Goal: Transaction & Acquisition: Purchase product/service

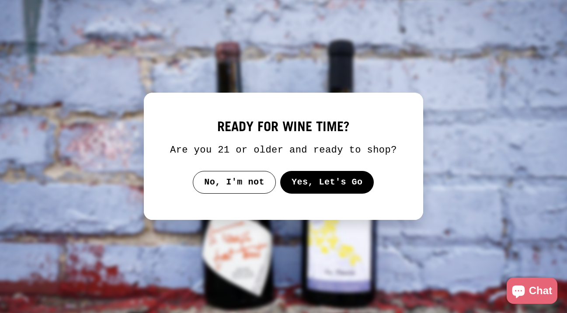
click at [330, 187] on button "Yes, Let's Go" at bounding box center [327, 182] width 94 height 23
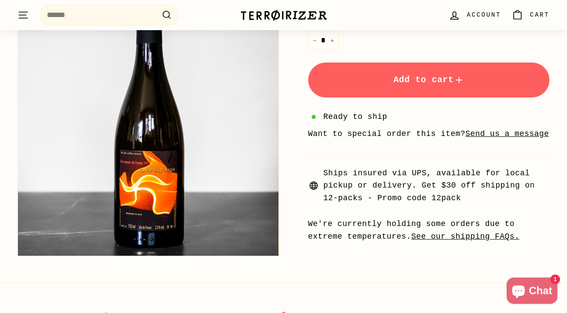
scroll to position [316, 0]
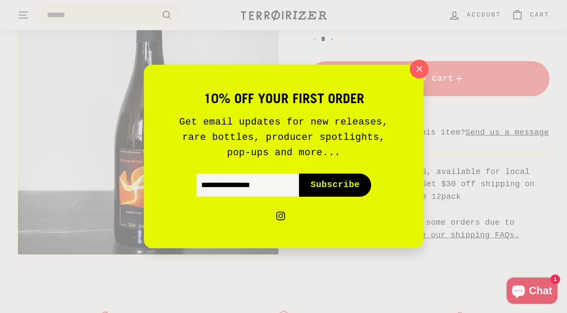
click at [426, 70] on button ""Close (esc)"" at bounding box center [419, 68] width 19 height 19
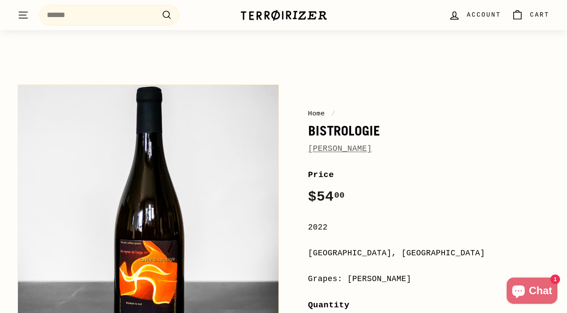
scroll to position [0, 0]
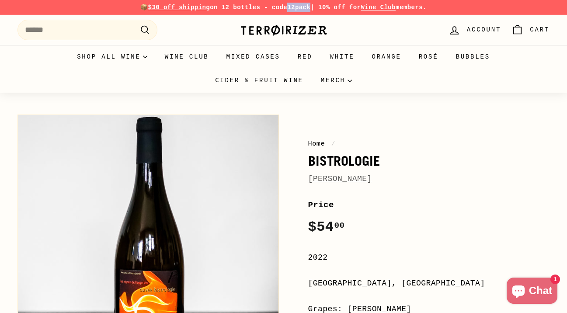
drag, startPoint x: 286, startPoint y: 7, endPoint x: 311, endPoint y: 9, distance: 25.0
click at [311, 9] on p "📦 $30 off shipping on 12 bottles - code 12pack | 10% off for Wine Club members." at bounding box center [283, 8] width 532 height 10
copy strong "12pack"
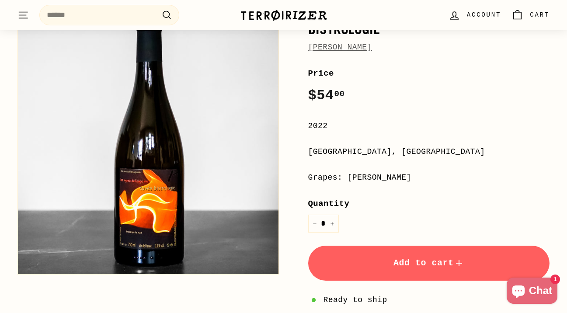
scroll to position [132, 0]
click at [393, 278] on button "Add to cart" at bounding box center [429, 262] width 242 height 35
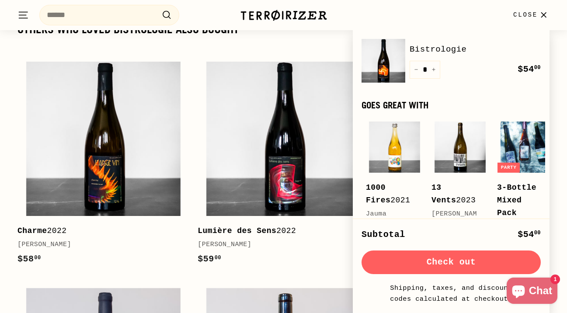
scroll to position [1284, 0]
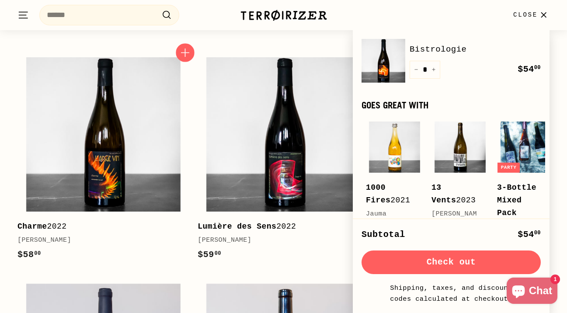
click at [184, 58] on icon "button" at bounding box center [185, 52] width 11 height 11
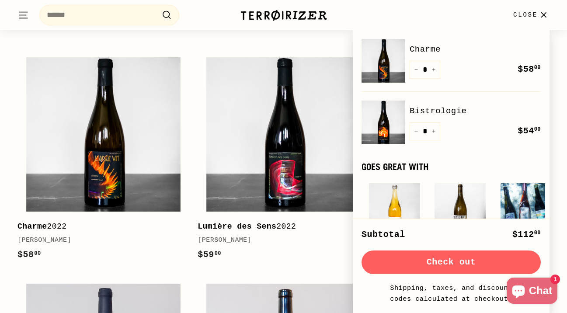
click at [333, 43] on div "Others who loved Bistrologie also bought Add to cart Charme 2022 Jean-Pierre Ro…" at bounding box center [283, 260] width 567 height 482
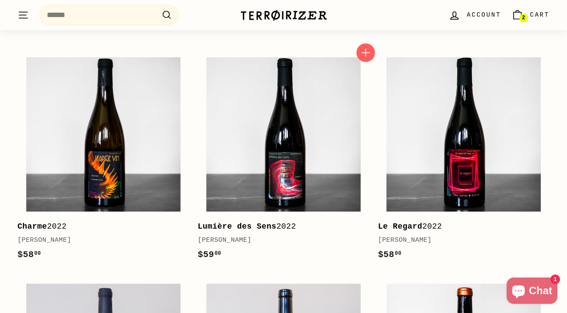
click at [362, 58] on icon "button" at bounding box center [365, 52] width 11 height 11
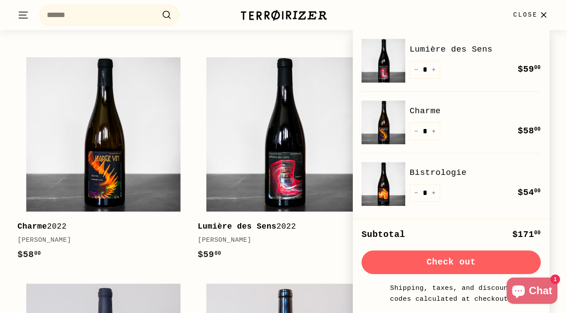
click at [326, 266] on link "Lumière des Sens 2022 Jean-Pierre Robinot $59 00 $59.00" at bounding box center [283, 160] width 171 height 222
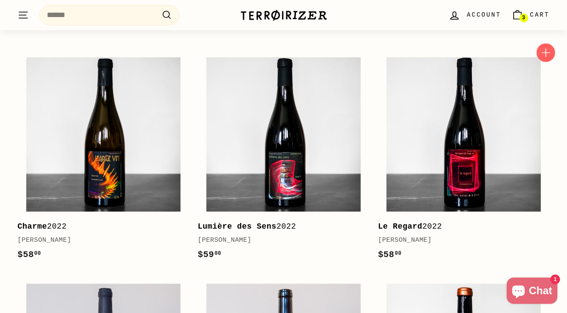
click at [548, 56] on icon "button" at bounding box center [545, 52] width 11 height 11
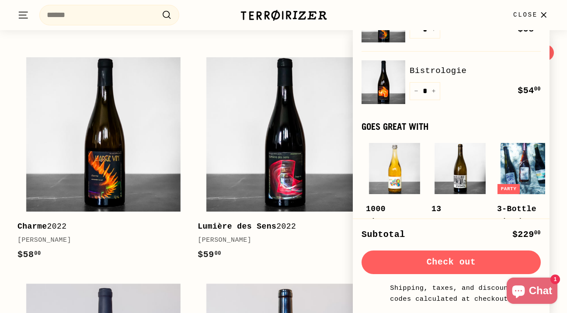
scroll to position [259, 0]
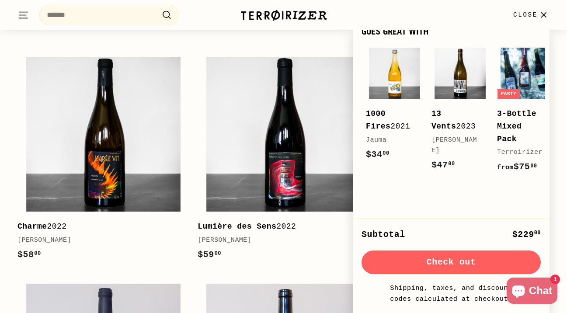
click at [194, 205] on div "Add to cart Lumière des Sens 2022 Jean-Pierre Robinot $59 00 $59.00" at bounding box center [283, 160] width 180 height 222
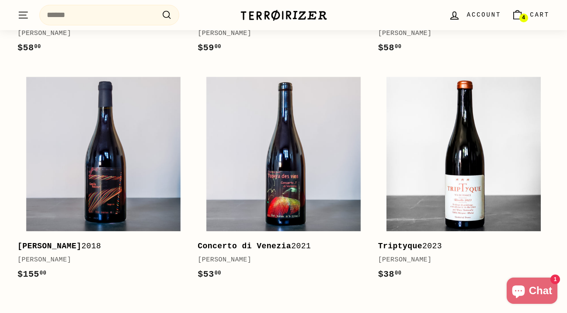
scroll to position [1491, 0]
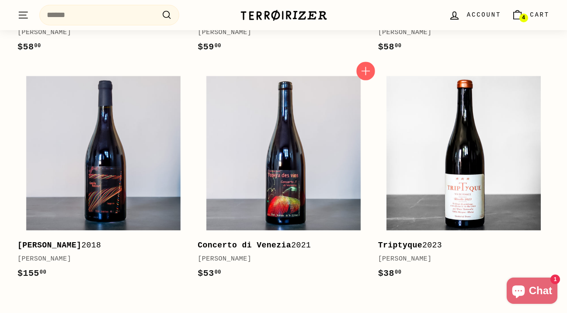
click at [366, 75] on icon "button" at bounding box center [366, 71] width 8 height 8
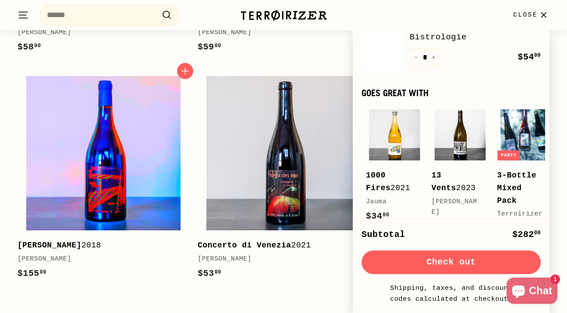
scroll to position [321, 0]
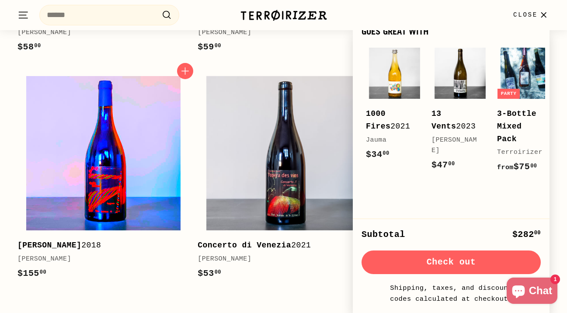
click at [107, 206] on img at bounding box center [103, 153] width 154 height 154
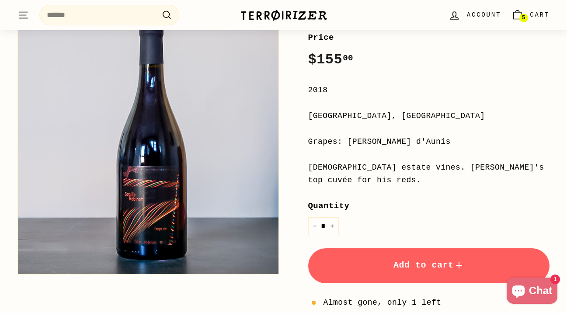
scroll to position [174, 0]
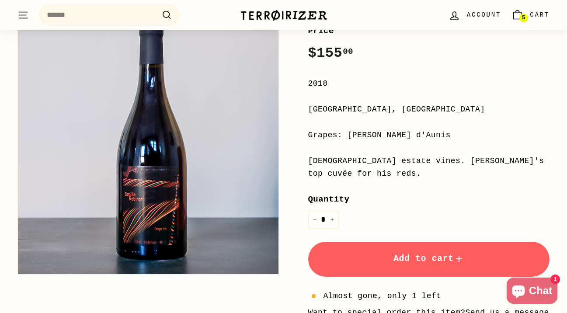
click at [170, 156] on button "Zoom" at bounding box center [148, 144] width 261 height 261
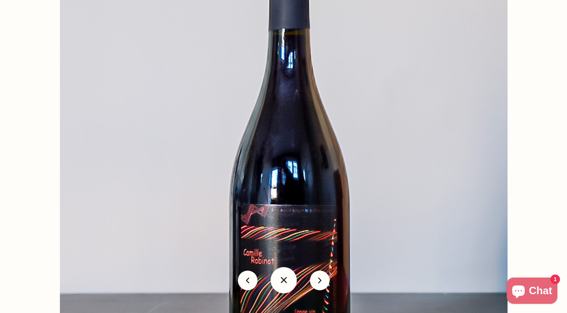
click at [251, 182] on img at bounding box center [284, 166] width 448 height 448
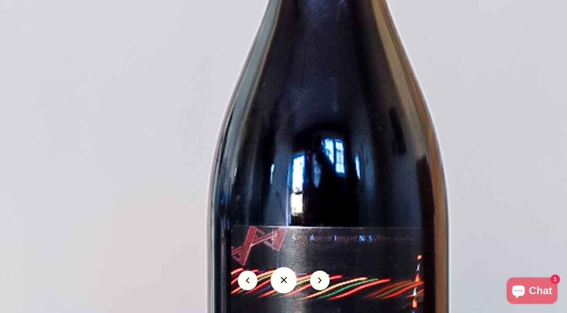
click at [251, 182] on img at bounding box center [317, 150] width 896 height 896
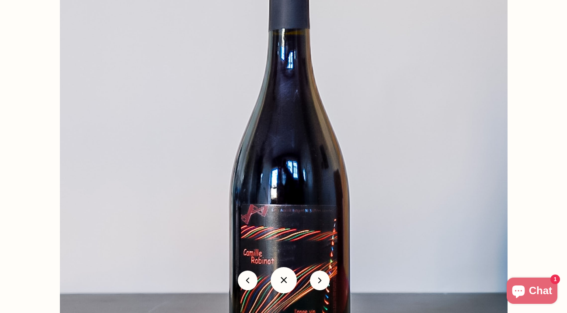
click at [331, 281] on div "icon-chevron" at bounding box center [283, 280] width 567 height 39
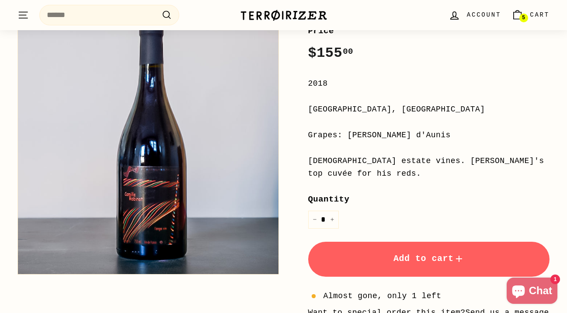
click at [243, 210] on button "Zoom" at bounding box center [148, 144] width 261 height 261
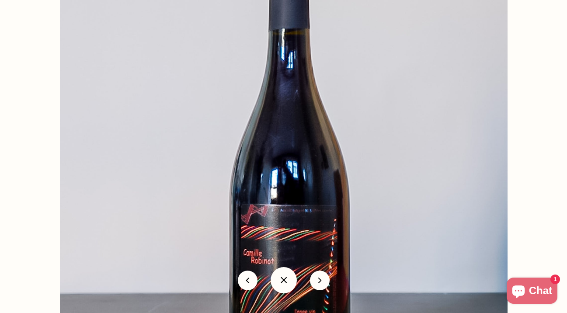
click at [321, 283] on button "icon-chevron" at bounding box center [320, 281] width 20 height 20
click at [278, 279] on button at bounding box center [284, 280] width 26 height 26
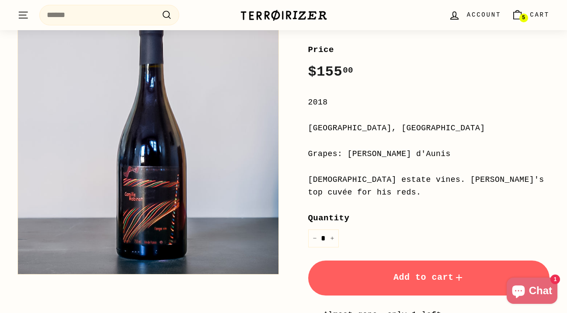
scroll to position [190, 0]
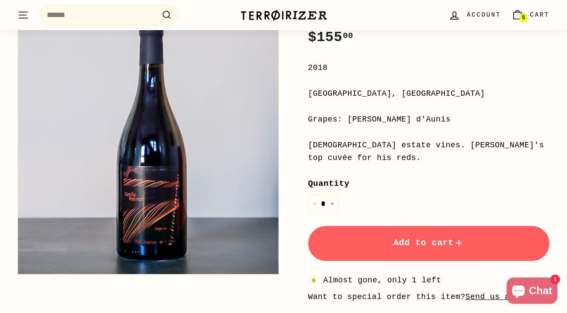
click at [373, 233] on button "Add to cart" at bounding box center [429, 243] width 242 height 35
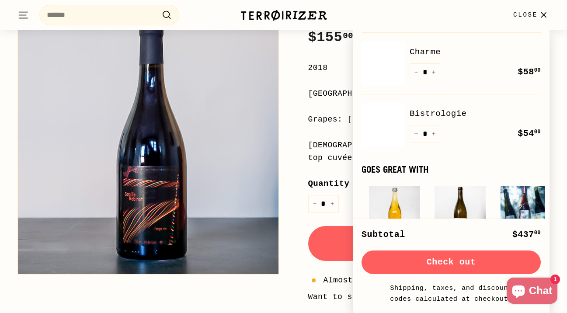
scroll to position [221, 0]
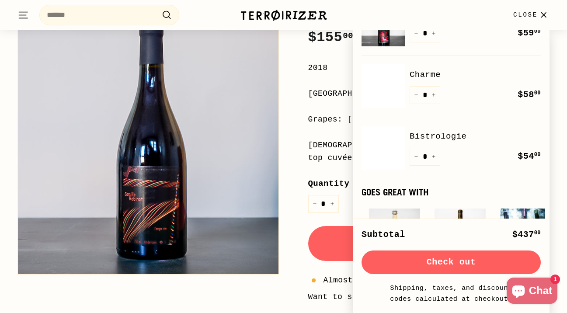
click at [539, 10] on icon "button" at bounding box center [544, 15] width 12 height 12
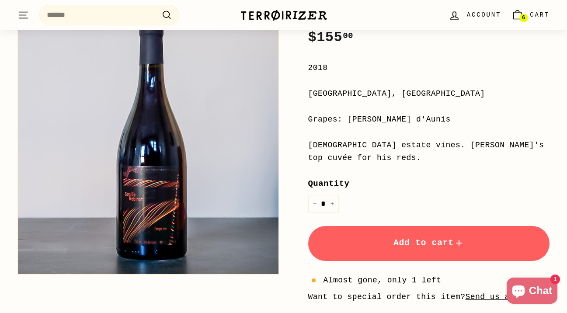
click at [530, 14] on span "Cart" at bounding box center [540, 15] width 20 height 10
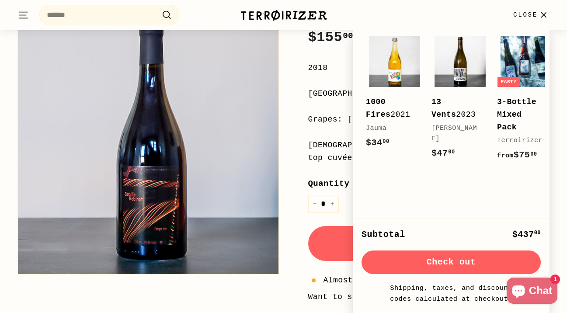
scroll to position [434, 0]
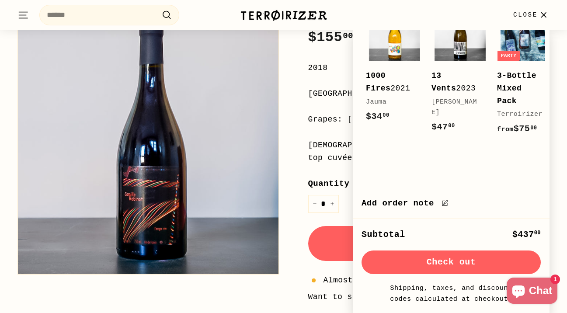
click at [434, 253] on button "Check out" at bounding box center [451, 263] width 179 height 24
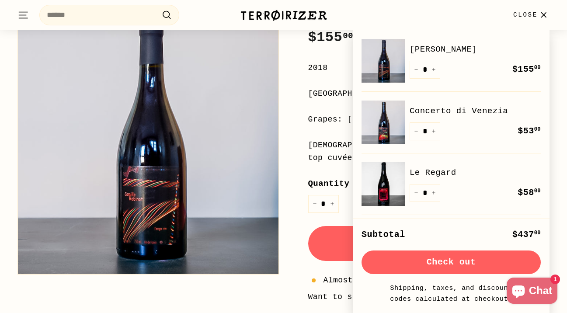
scroll to position [4, 0]
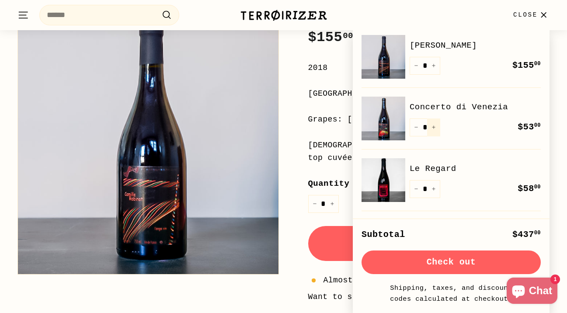
click at [437, 126] on button "+" at bounding box center [433, 128] width 13 height 18
type input "*"
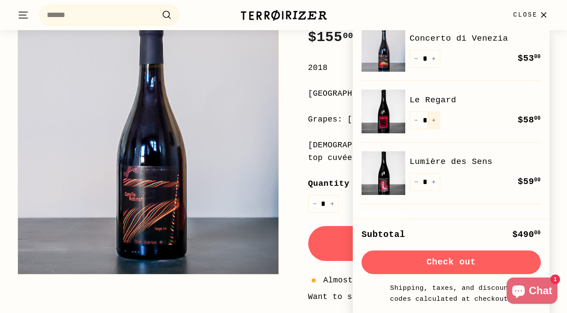
click at [433, 123] on button "+" at bounding box center [433, 121] width 13 height 18
type input "*"
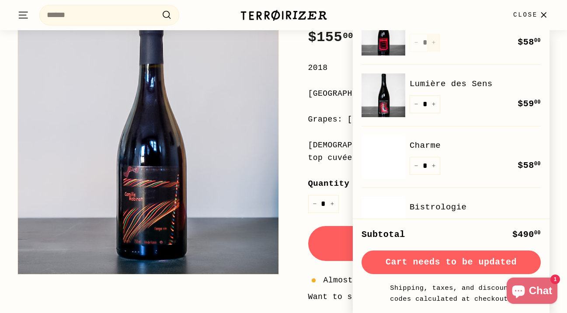
scroll to position [153, 0]
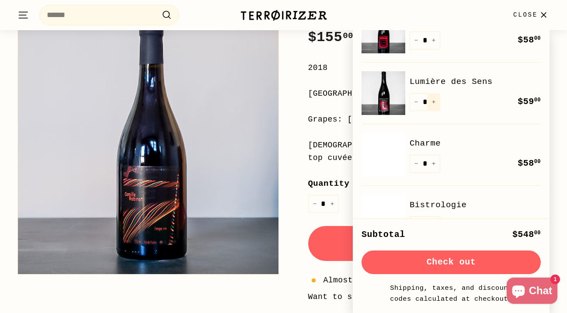
click at [435, 97] on button "+" at bounding box center [433, 102] width 13 height 18
type input "*"
click at [436, 161] on button "+" at bounding box center [433, 164] width 13 height 18
type input "*"
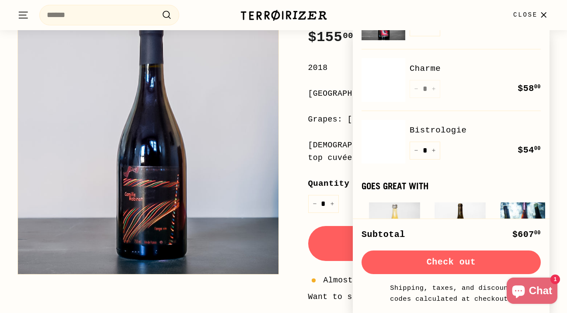
scroll to position [227, 0]
click at [434, 150] on icon "Increase item quantity by one" at bounding box center [434, 151] width 4 height 4
type input "*"
click at [293, 58] on div "Home / Camille Jean-Pierre Robinot Price Regular price $155 00 $155.00 / 2018 L…" at bounding box center [420, 163] width 262 height 486
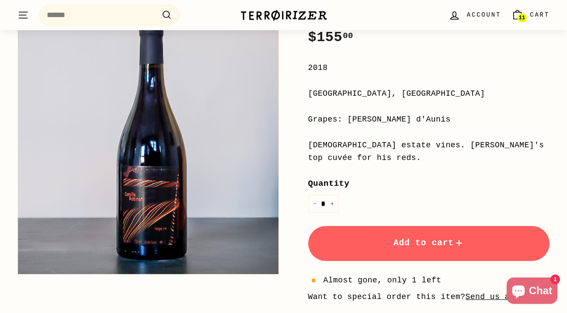
click at [21, 17] on icon ". . ." at bounding box center [22, 15] width 11 height 12
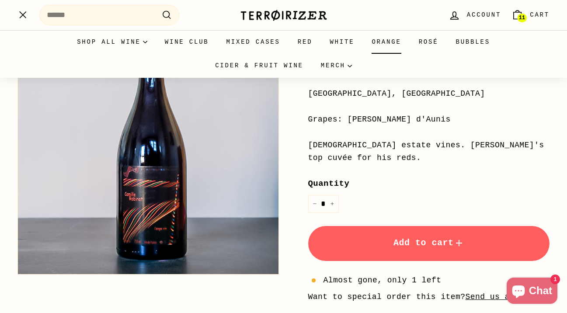
click at [378, 45] on link "Orange" at bounding box center [386, 42] width 47 height 24
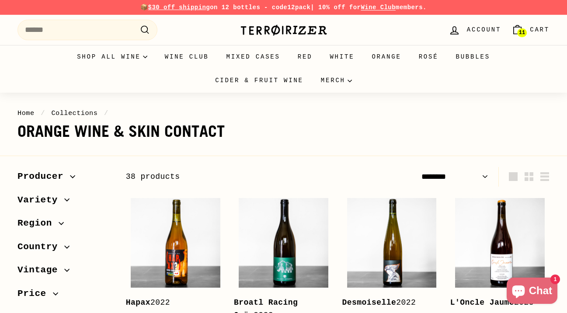
select select "******"
click at [95, 30] on input "Search" at bounding box center [87, 30] width 140 height 21
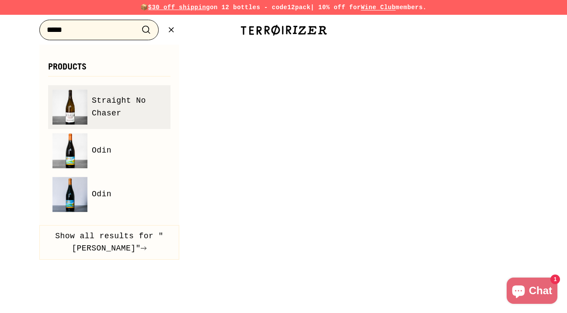
type input "*****"
click at [133, 118] on span "Straight No Chaser" at bounding box center [129, 106] width 74 height 25
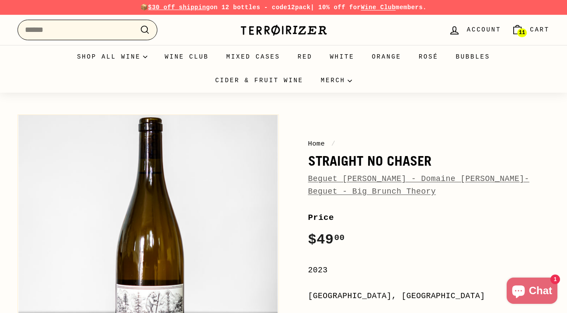
click at [114, 28] on input "Search" at bounding box center [87, 30] width 140 height 21
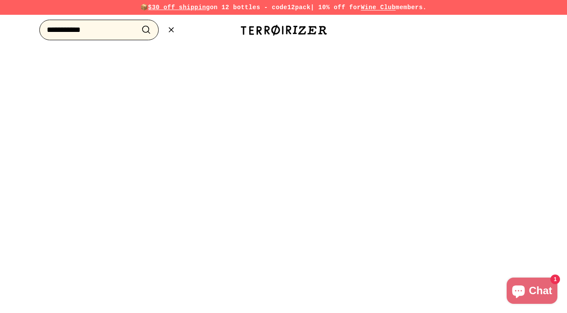
type input "**********"
click at [138, 23] on button ".cls-1{fill:none;stroke:#000;stroke-miterlimit:10;stroke-width:2px} Search" at bounding box center [146, 30] width 16 height 14
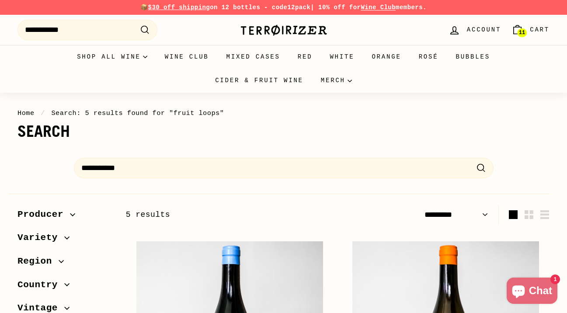
select select "*********"
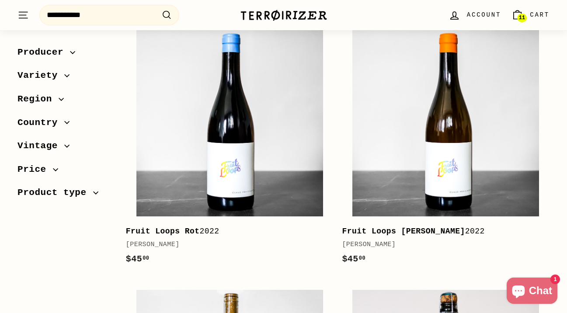
scroll to position [213, 0]
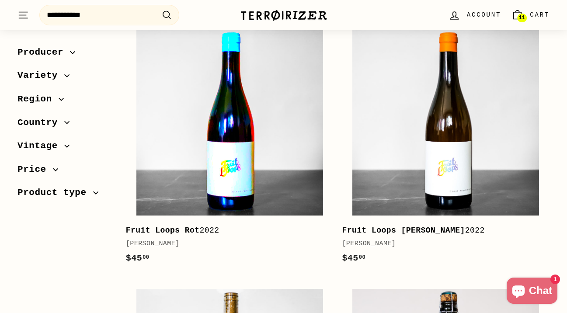
click at [240, 150] on img at bounding box center [229, 121] width 187 height 187
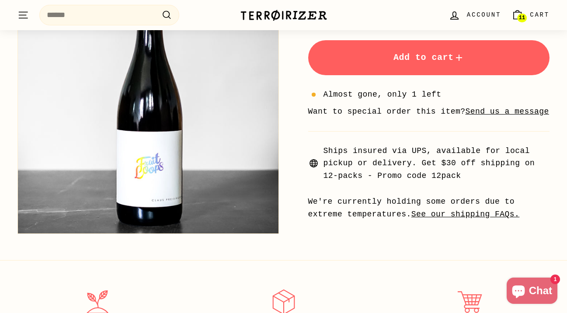
scroll to position [248, 0]
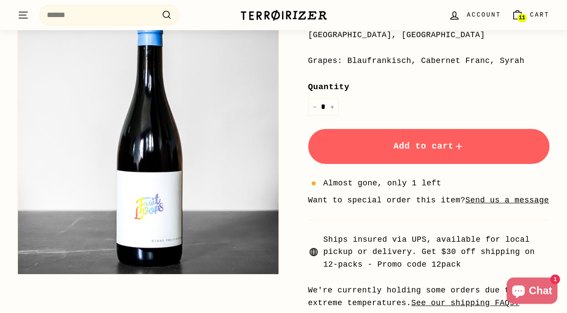
click at [365, 157] on button "Add to cart" at bounding box center [429, 146] width 242 height 35
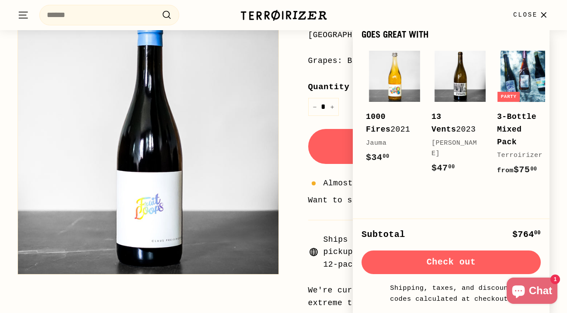
scroll to position [496, 0]
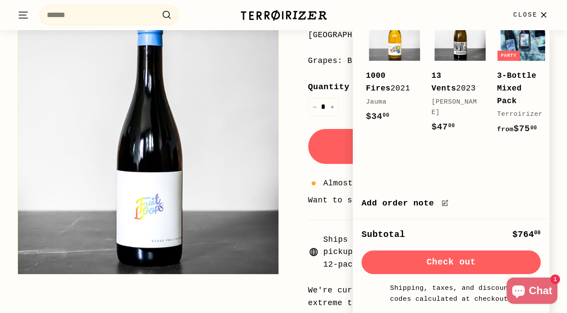
click at [439, 266] on button "Check out" at bounding box center [451, 263] width 179 height 24
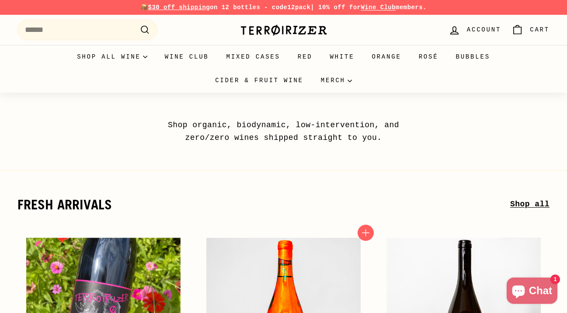
drag, startPoint x: 0, startPoint y: 0, endPoint x: 240, endPoint y: 260, distance: 353.7
click at [240, 260] on img at bounding box center [283, 315] width 154 height 154
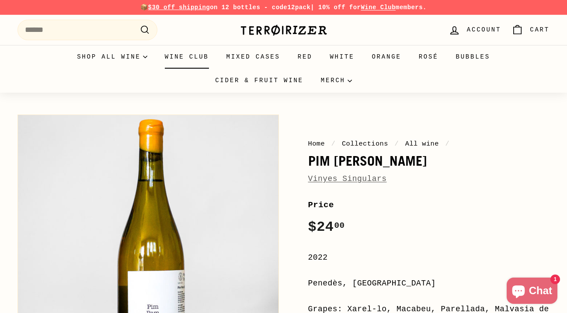
click at [194, 51] on link "Wine Club" at bounding box center [187, 57] width 62 height 24
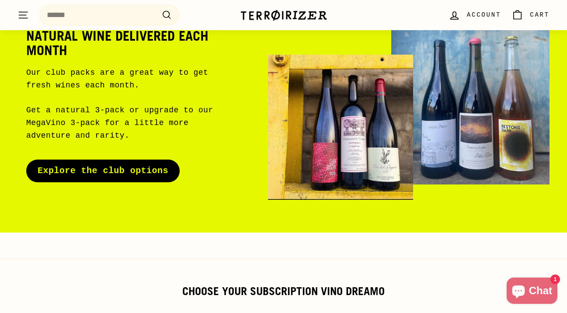
click at [128, 179] on link "Explore the club options" at bounding box center [102, 171] width 153 height 23
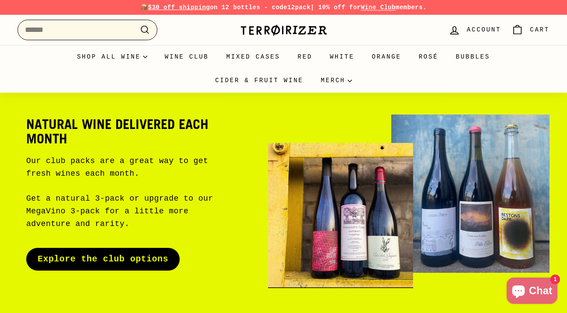
click at [77, 31] on input "Search" at bounding box center [87, 30] width 140 height 21
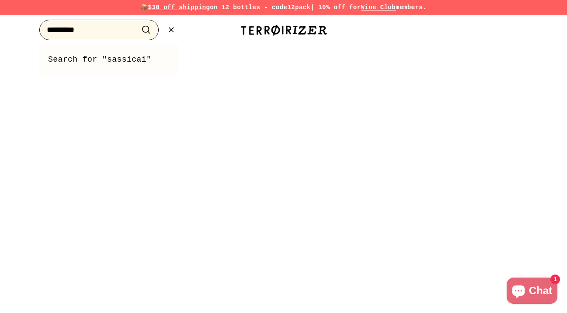
type input "*********"
click at [138, 23] on button ".cls-1{fill:none;stroke:#000;stroke-miterlimit:10;stroke-width:2px} Search" at bounding box center [146, 30] width 16 height 14
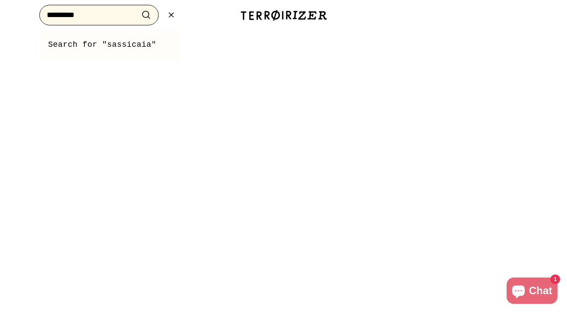
scroll to position [195, 0]
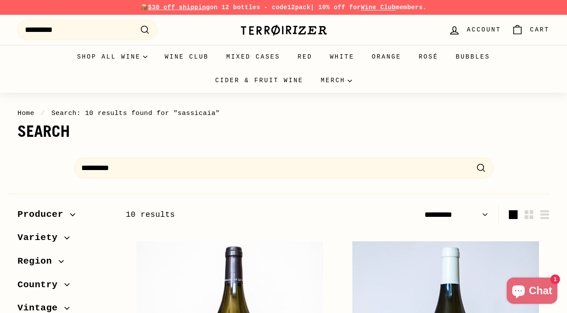
select select "*********"
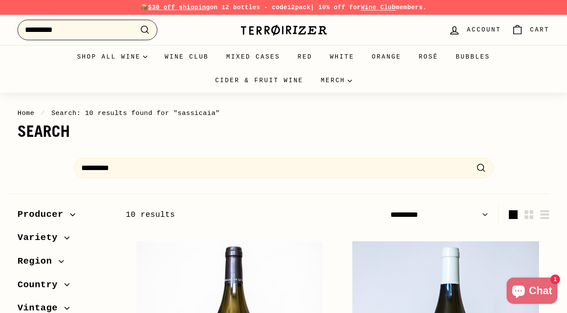
click at [89, 30] on input "*********" at bounding box center [87, 30] width 140 height 21
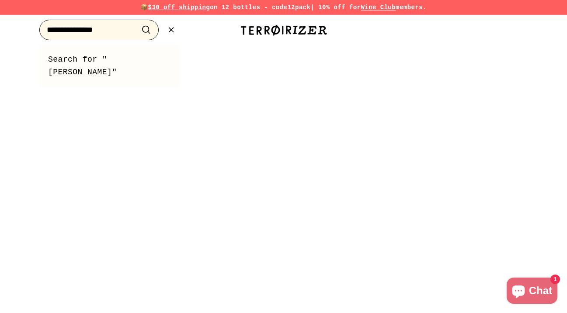
type input "**********"
click at [138, 23] on button ".cls-1{fill:none;stroke:#000;stroke-miterlimit:10;stroke-width:2px} Search" at bounding box center [146, 30] width 16 height 14
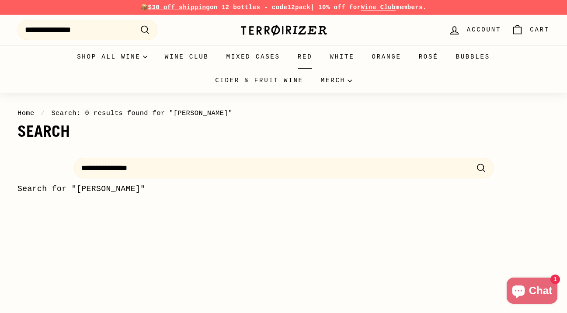
click at [307, 58] on link "Red" at bounding box center [305, 57] width 32 height 24
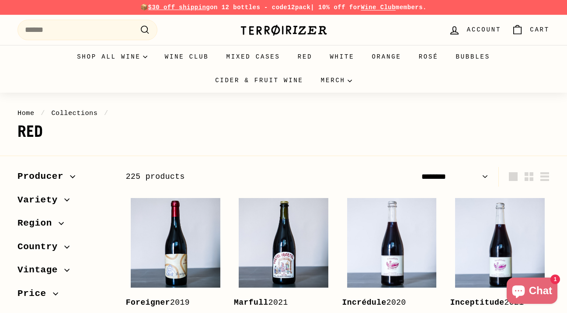
select select "******"
click at [476, 53] on link "Bubbles" at bounding box center [473, 57] width 52 height 24
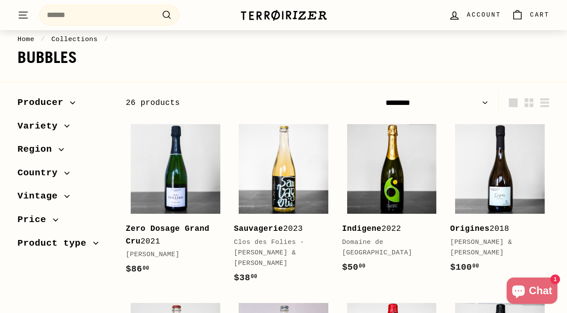
scroll to position [74, 0]
click at [430, 98] on select "**********" at bounding box center [437, 103] width 110 height 20
select select "**********"
click at [382, 93] on select "**********" at bounding box center [437, 103] width 110 height 20
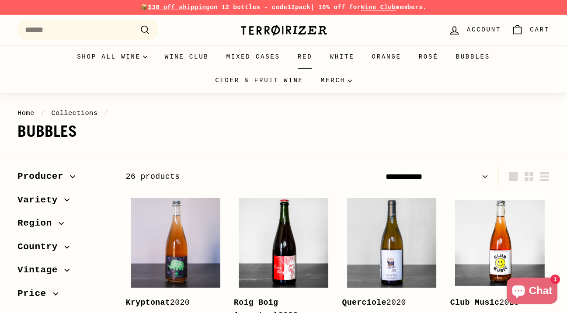
click at [304, 56] on link "Red" at bounding box center [305, 57] width 32 height 24
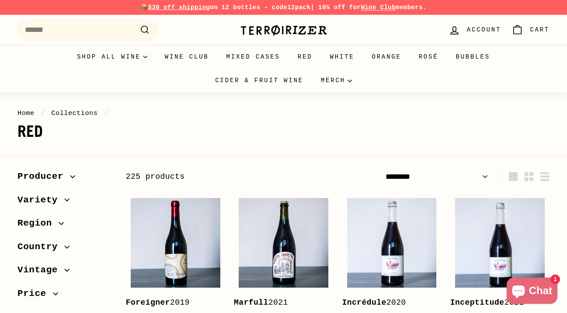
click at [471, 174] on select "**********" at bounding box center [437, 177] width 110 height 20
select select "**********"
click at [382, 167] on select "**********" at bounding box center [437, 177] width 110 height 20
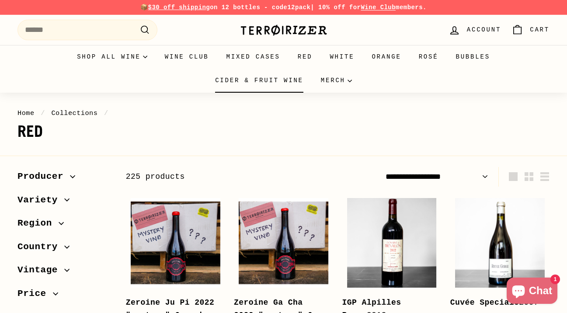
click at [270, 83] on link "Cider & Fruit Wine" at bounding box center [259, 81] width 106 height 24
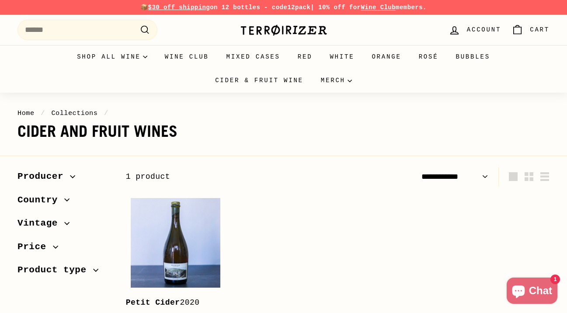
select select "**********"
click at [253, 57] on link "Mixed Cases" at bounding box center [253, 57] width 71 height 24
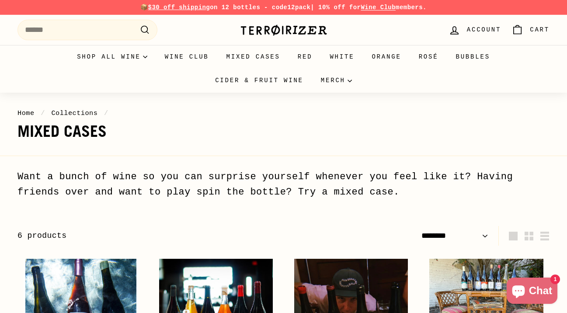
select select "******"
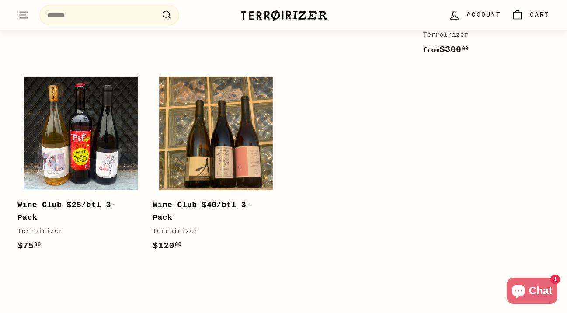
scroll to position [391, 0]
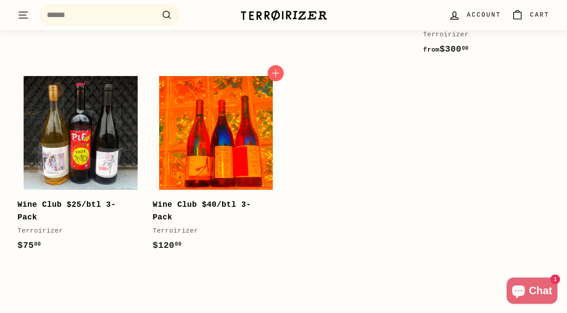
click at [219, 160] on img at bounding box center [216, 133] width 114 height 114
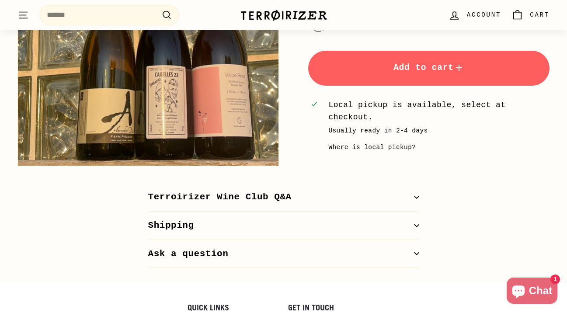
scroll to position [373, 0]
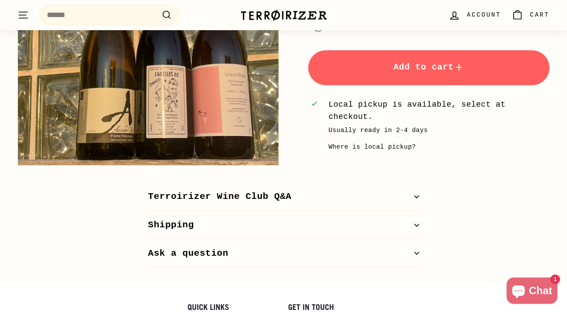
click at [404, 71] on span "Add to cart" at bounding box center [429, 67] width 71 height 10
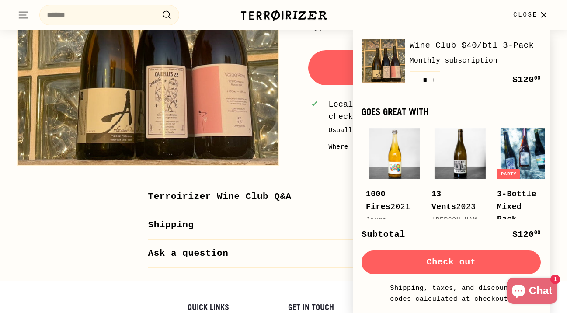
click at [321, 117] on div "Local pickup is available, select at checkout. Usually ready in 2-4 days Where …" at bounding box center [429, 125] width 242 height 54
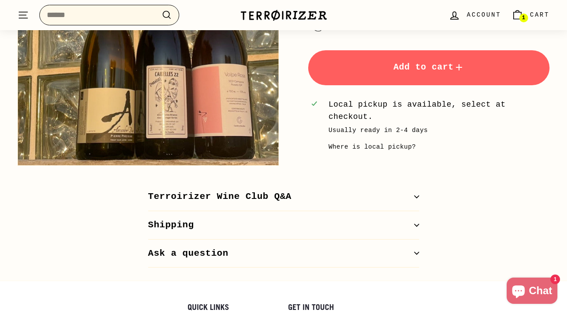
click at [72, 17] on input "Search" at bounding box center [109, 15] width 140 height 21
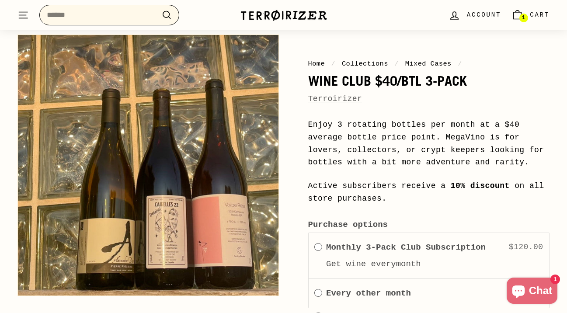
scroll to position [0, 0]
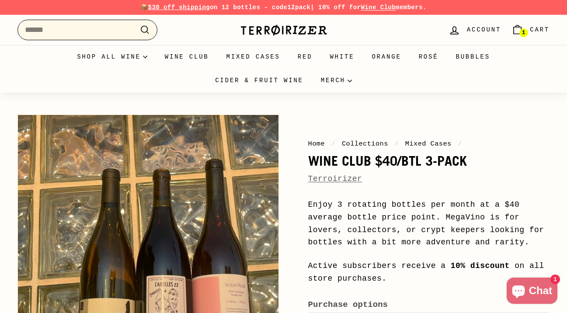
click at [100, 38] on input "Search" at bounding box center [87, 30] width 140 height 21
